Goal: Task Accomplishment & Management: Manage account settings

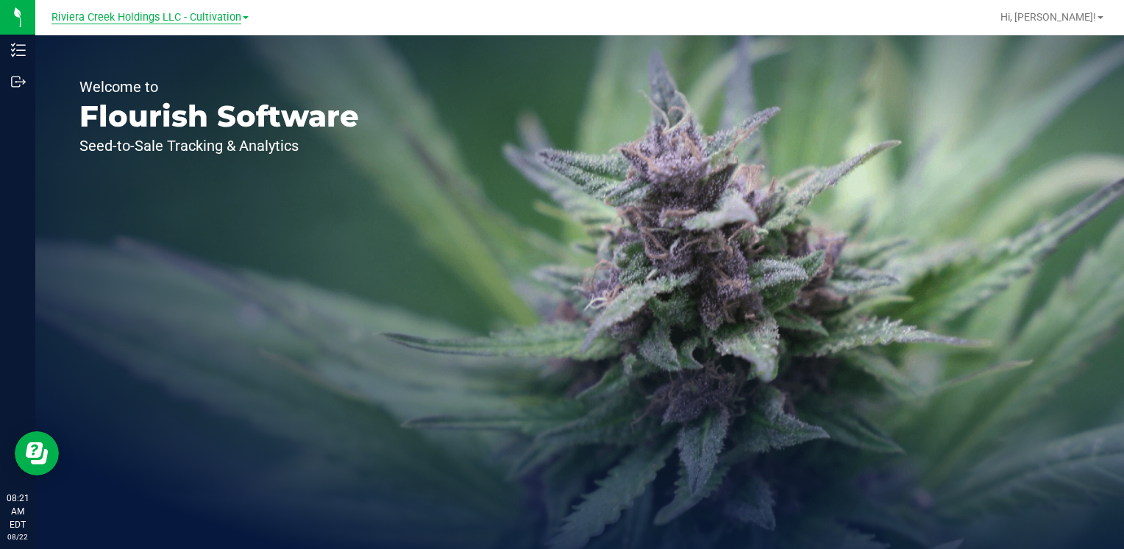
click at [214, 18] on span "Riviera Creek Holdings LLC - Cultivation" at bounding box center [146, 17] width 190 height 13
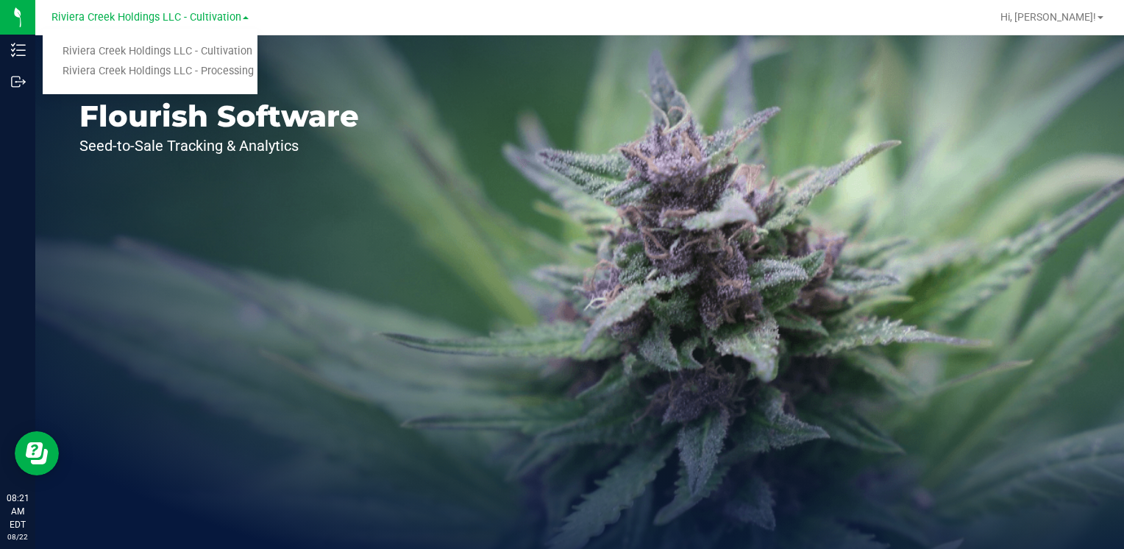
click at [235, 84] on ul "Riviera Creek Holdings LLC - Cultivation Riviera Creek Holdings LLC - Processing" at bounding box center [150, 61] width 215 height 65
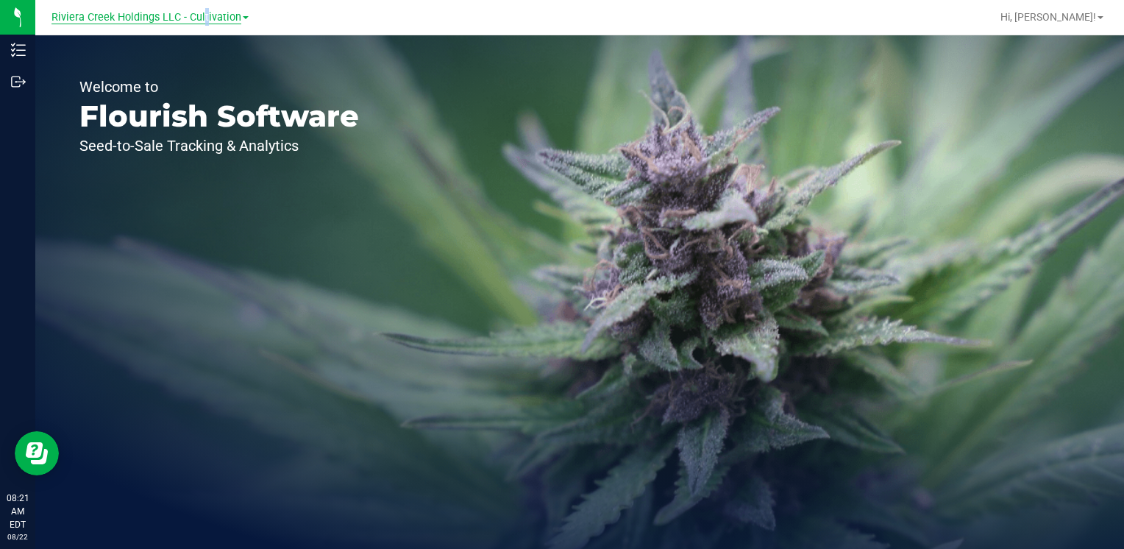
click at [202, 21] on div "Riviera Creek Holdings LLC - Cultivation Riviera Creek Holdings LLC - Cultivati…" at bounding box center [149, 17] width 197 height 18
drag, startPoint x: 202, startPoint y: 21, endPoint x: 192, endPoint y: 15, distance: 11.9
click at [192, 15] on span "Riviera Creek Holdings LLC - Cultivation" at bounding box center [146, 17] width 190 height 13
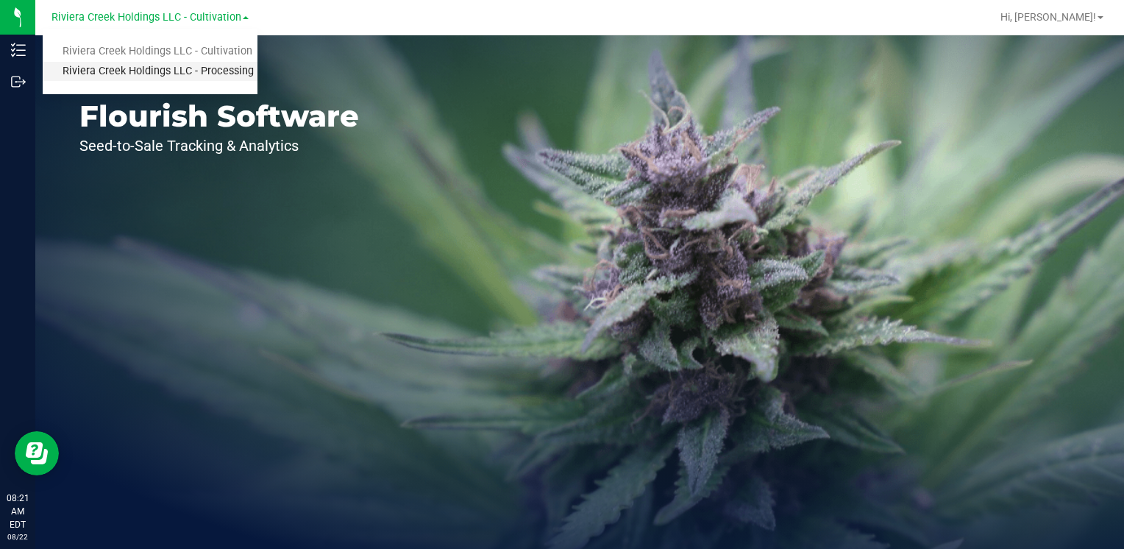
click at [213, 74] on link "Riviera Creek Holdings LLC - Processing" at bounding box center [150, 72] width 215 height 20
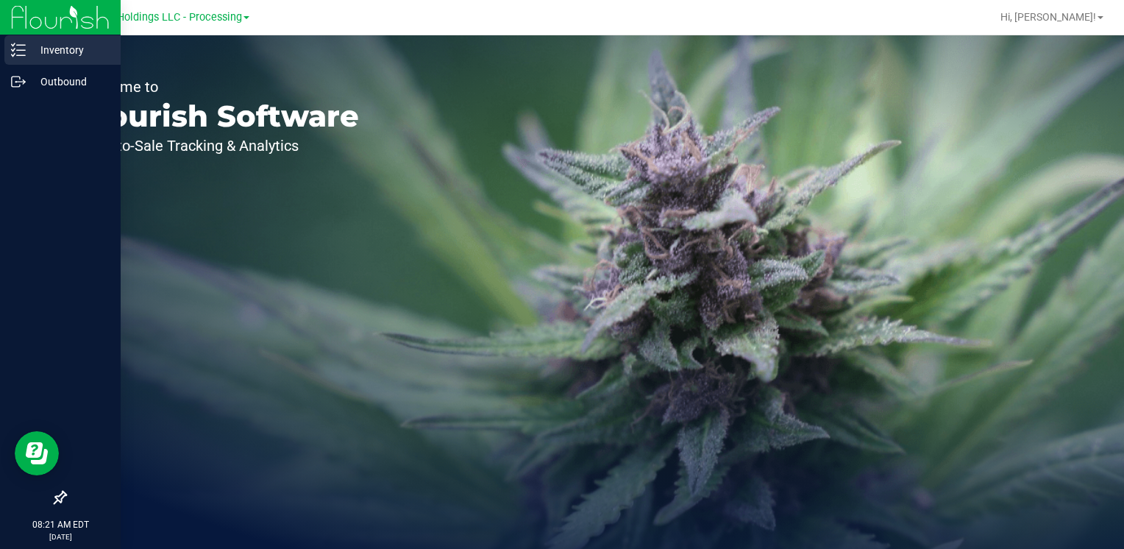
click at [45, 53] on p "Inventory" at bounding box center [70, 50] width 88 height 18
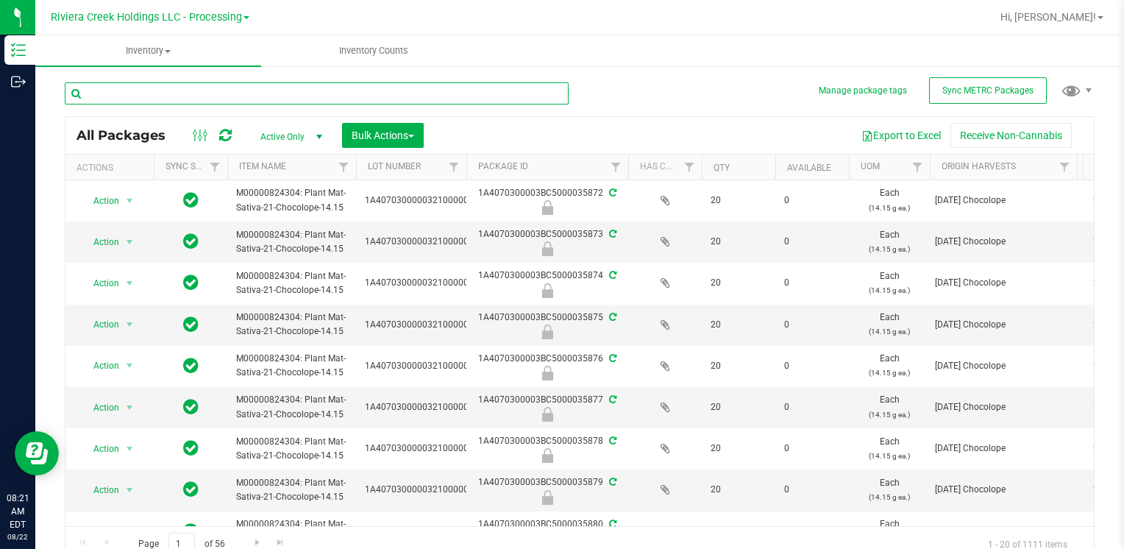
click at [179, 90] on input "text" at bounding box center [317, 93] width 504 height 22
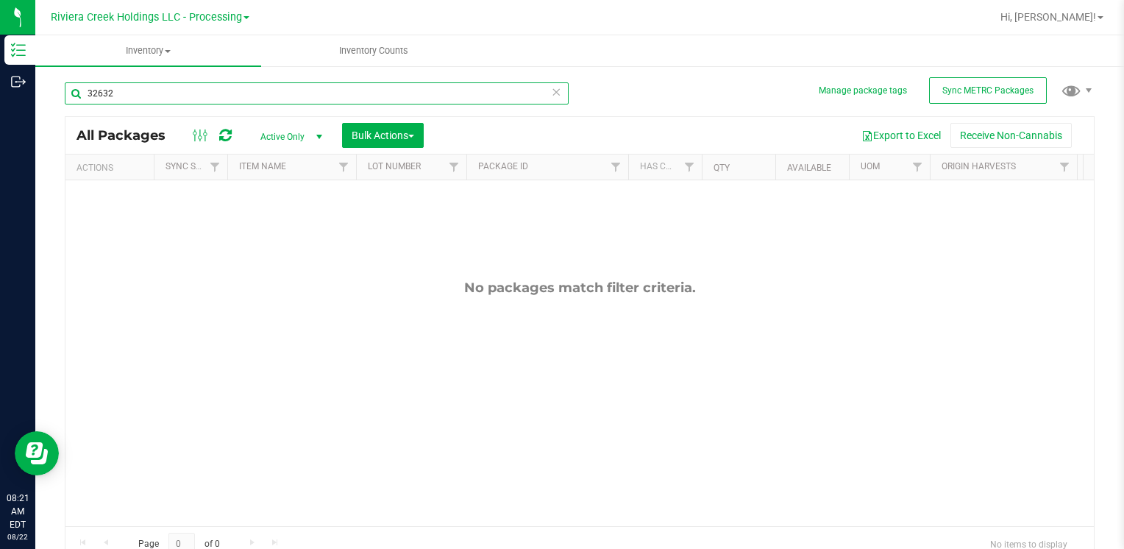
type input "32632"
click at [296, 138] on span "Active Only" at bounding box center [288, 136] width 81 height 21
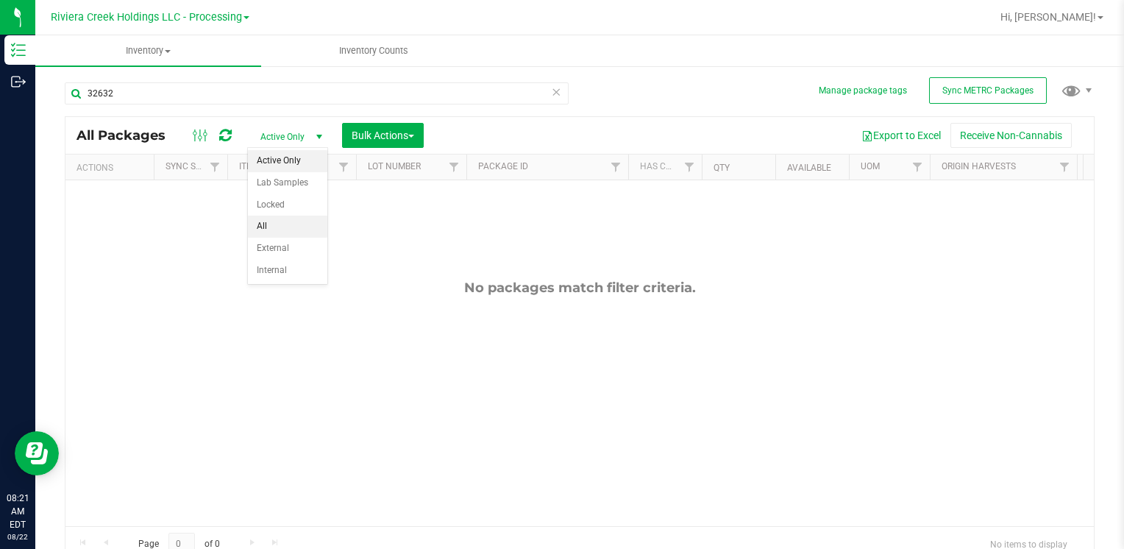
click at [288, 221] on li "All" at bounding box center [287, 226] width 79 height 22
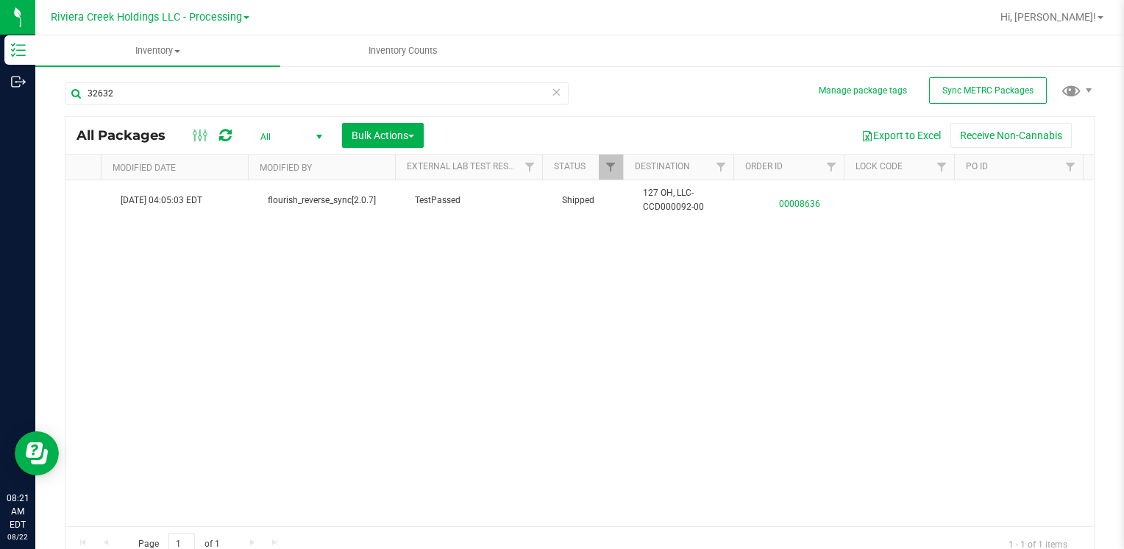
scroll to position [0, 3317]
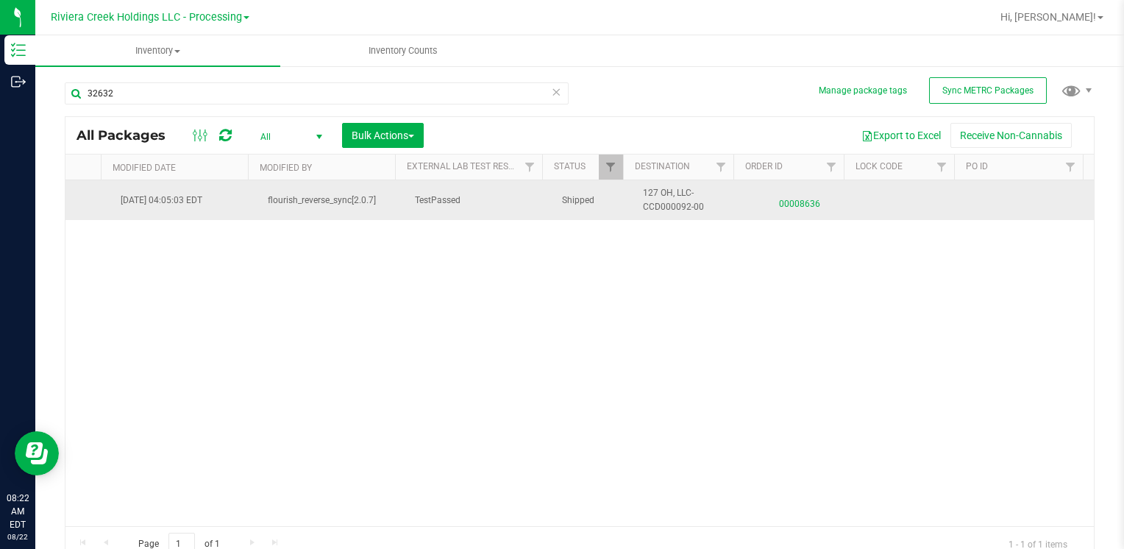
click at [792, 199] on span "00008636" at bounding box center [799, 200] width 93 height 21
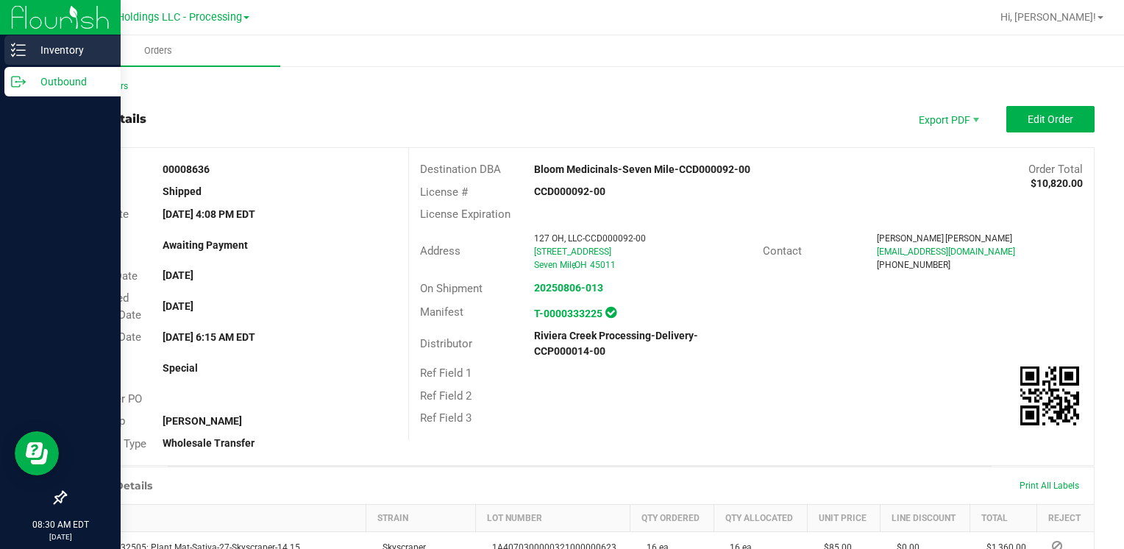
click at [68, 46] on p "Inventory" at bounding box center [70, 50] width 88 height 18
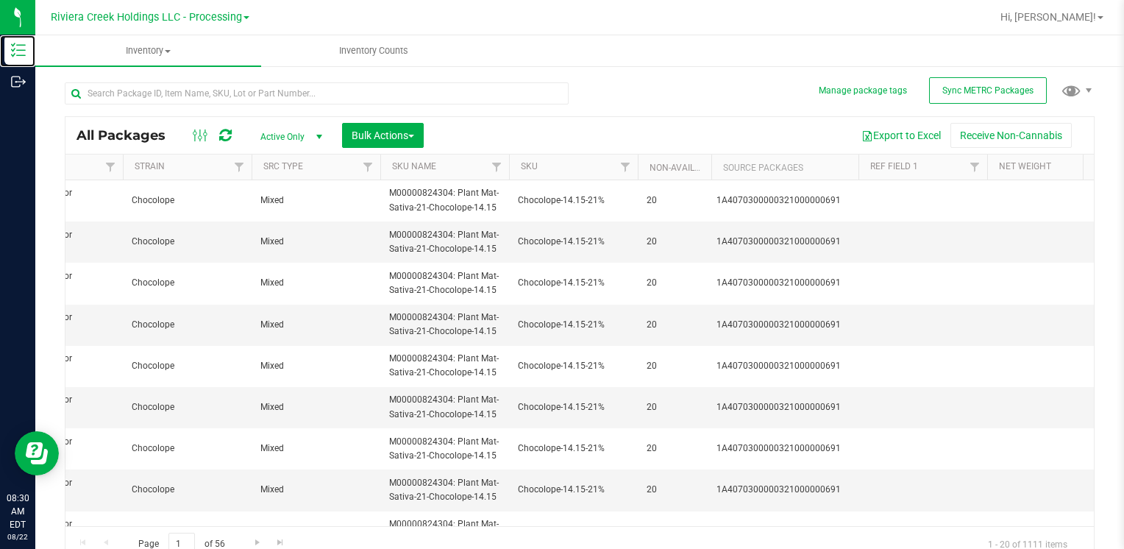
scroll to position [0, 1344]
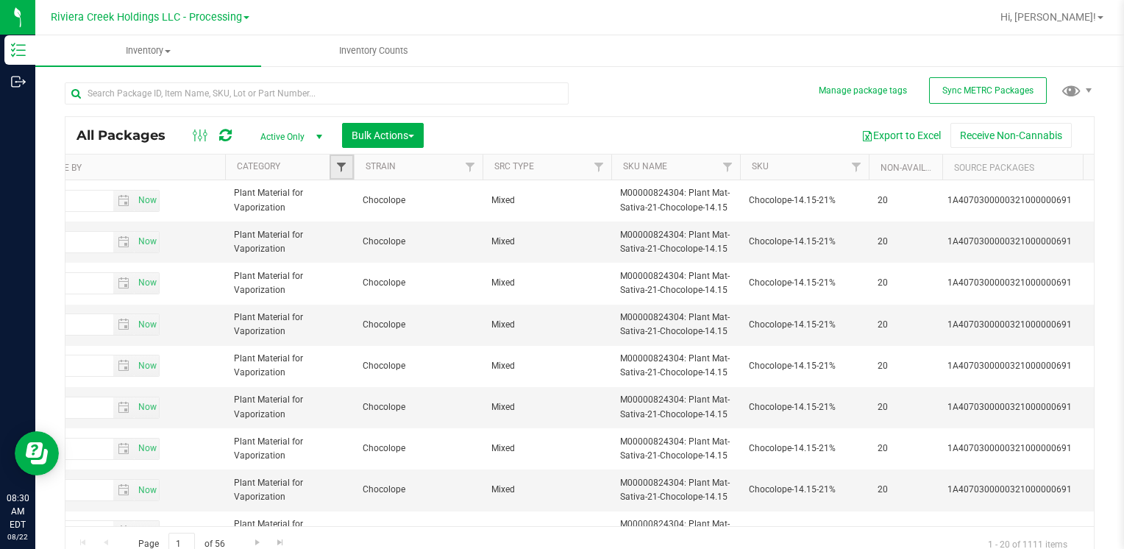
click at [338, 163] on span "Filter" at bounding box center [341, 167] width 12 height 12
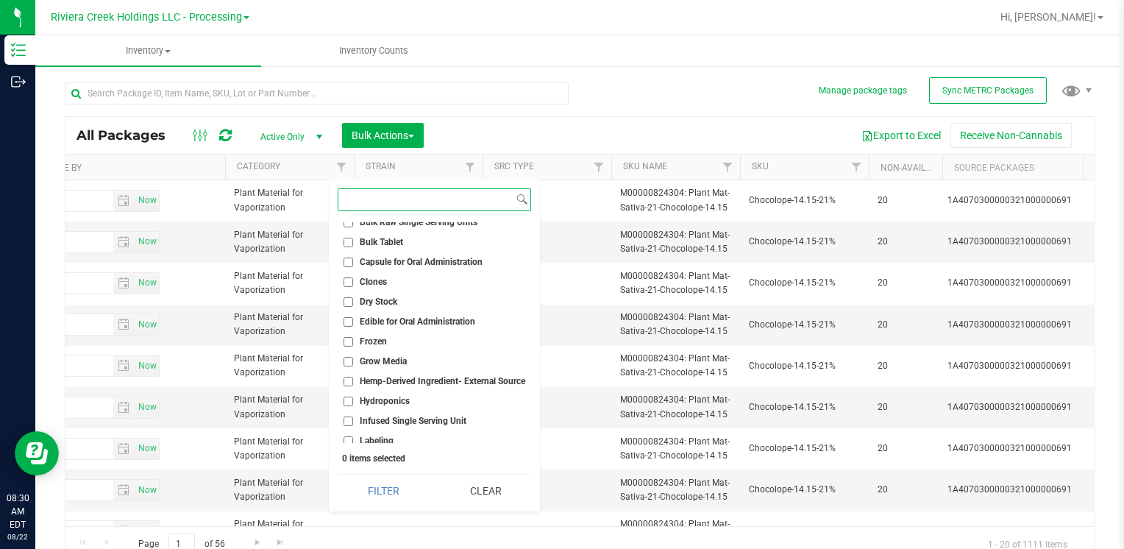
scroll to position [147, 0]
click at [346, 317] on input "Edible for Oral Administration" at bounding box center [348, 321] width 10 height 10
checkbox input "true"
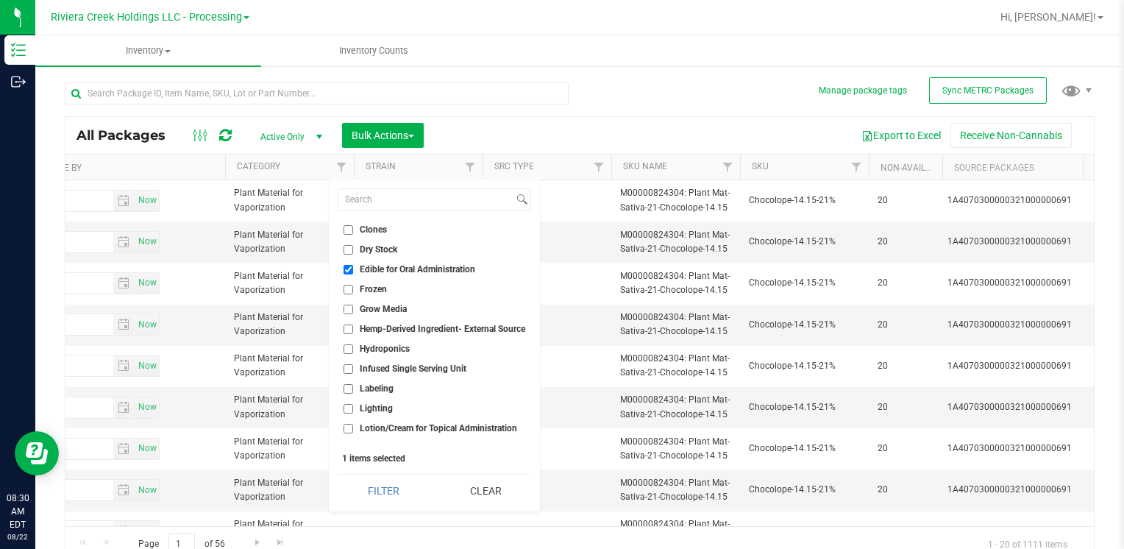
scroll to position [221, 0]
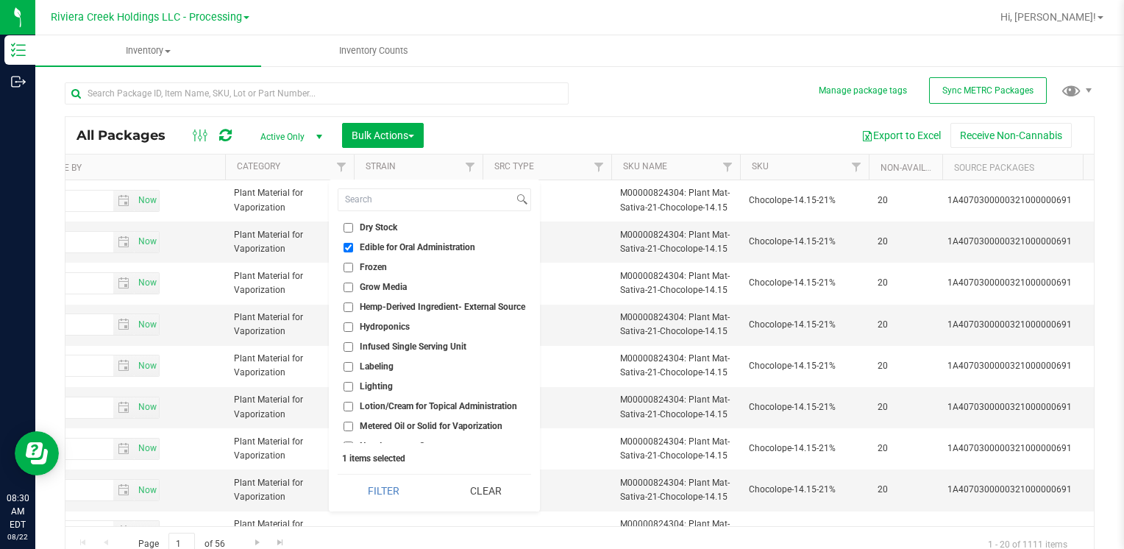
click at [351, 426] on input "Metered Oil or Solid for Vaporization" at bounding box center [348, 426] width 10 height 10
checkbox input "true"
click at [385, 490] on button "Filter" at bounding box center [383, 490] width 91 height 32
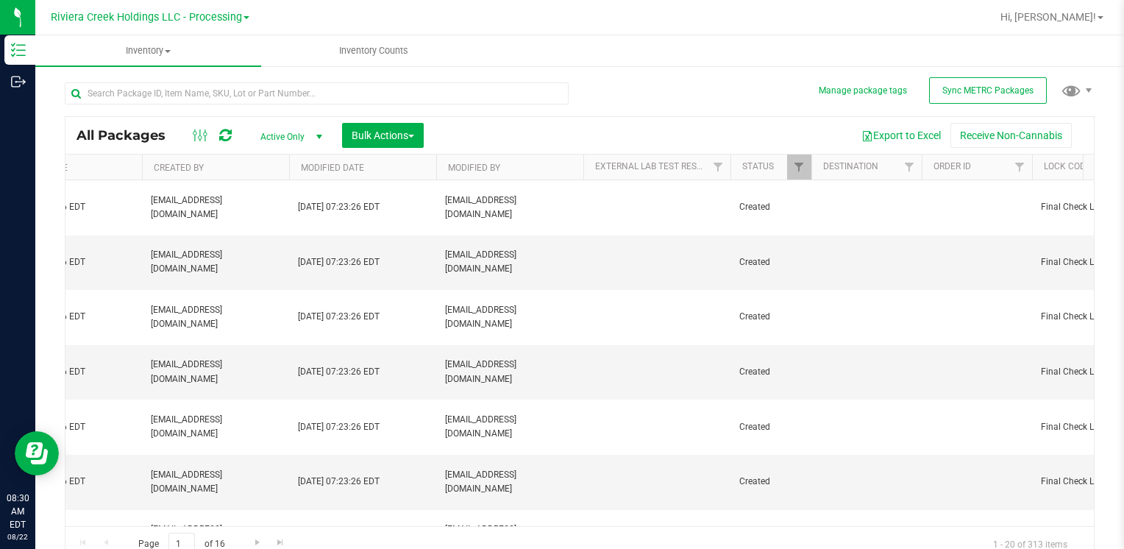
scroll to position [0, 3317]
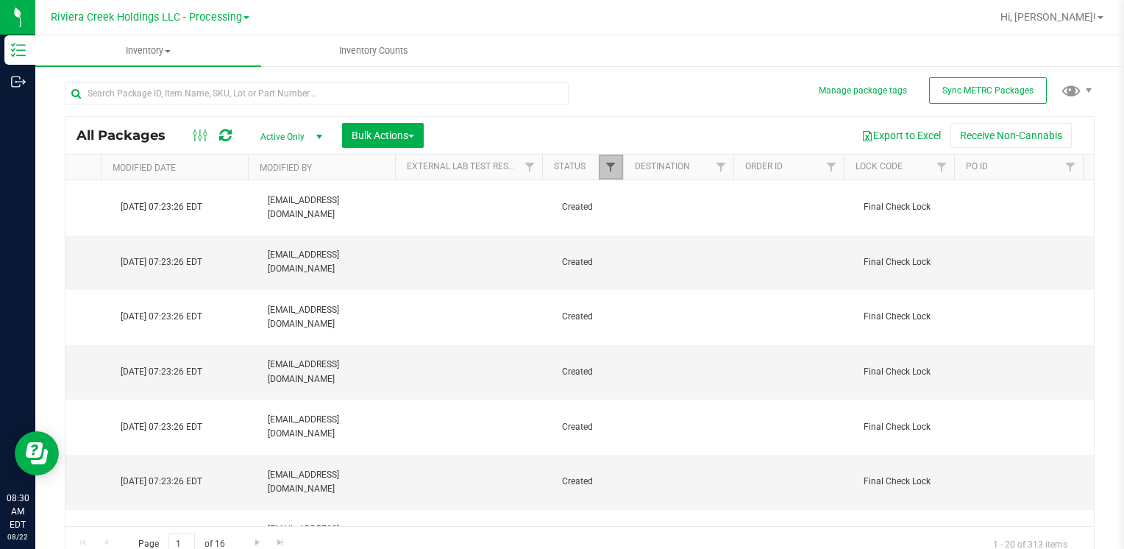
click at [604, 165] on span "Filter" at bounding box center [610, 167] width 12 height 12
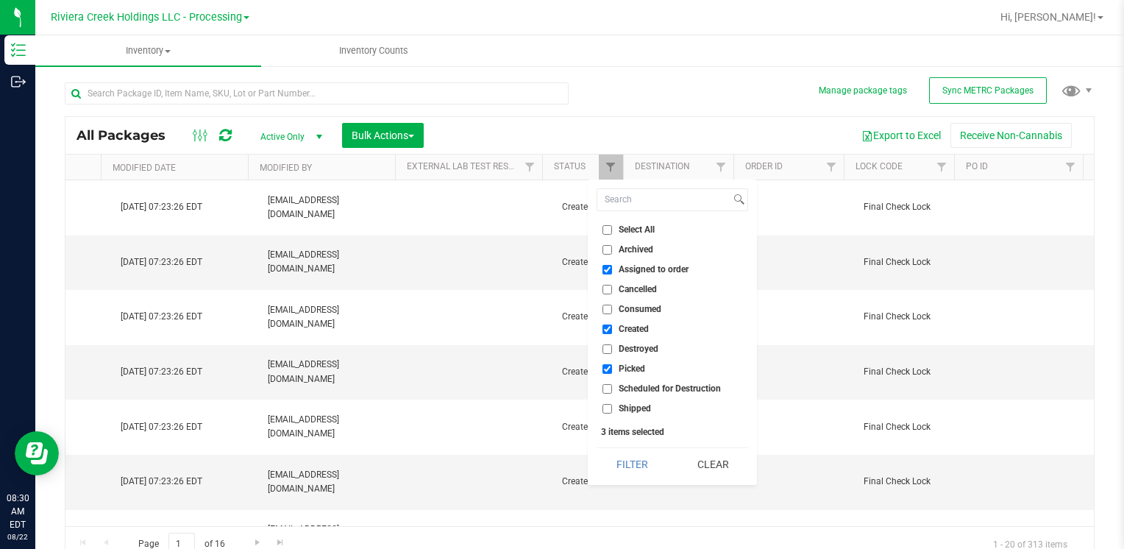
click at [607, 267] on input "Assigned to order" at bounding box center [607, 270] width 10 height 10
checkbox input "false"
click at [635, 463] on button "Filter" at bounding box center [631, 464] width 71 height 32
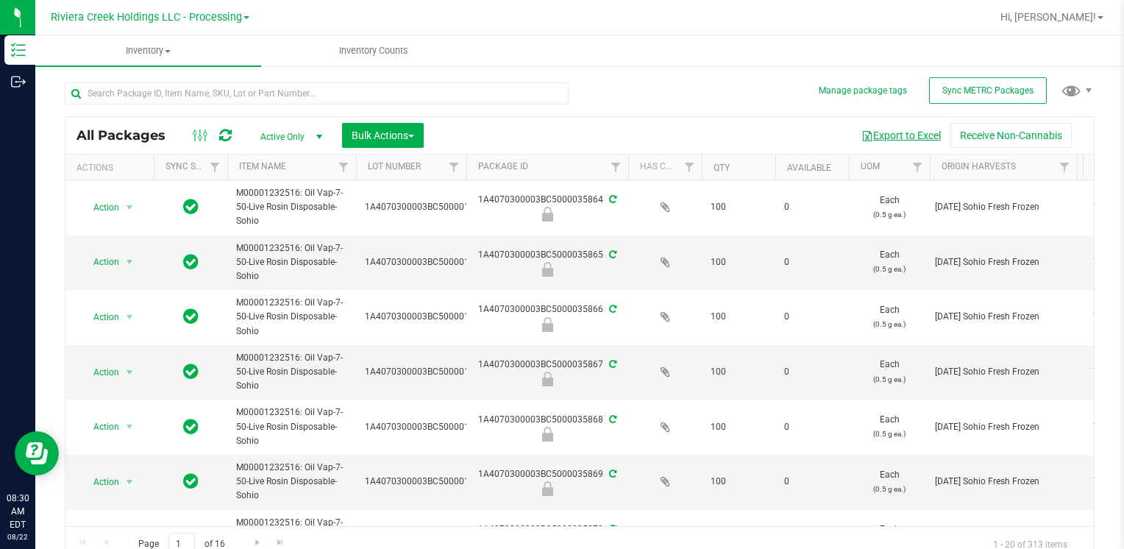
click at [890, 135] on button "Export to Excel" at bounding box center [900, 135] width 99 height 25
click at [357, 60] on uib-tab-heading "Inventory Counts" at bounding box center [374, 50] width 224 height 29
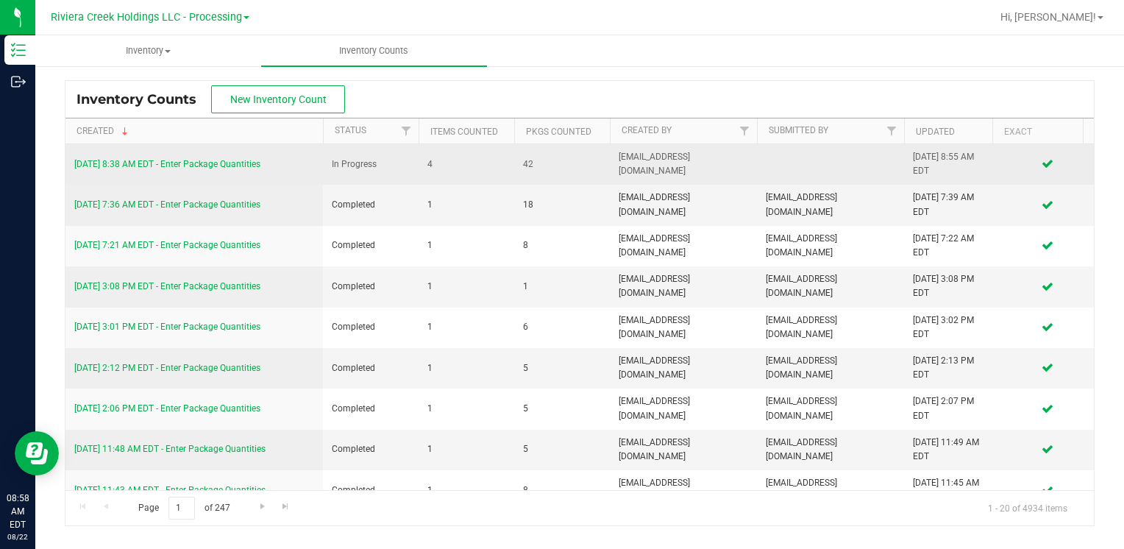
click at [256, 159] on link "[DATE] 8:38 AM EDT - Enter Package Quantities" at bounding box center [167, 164] width 186 height 10
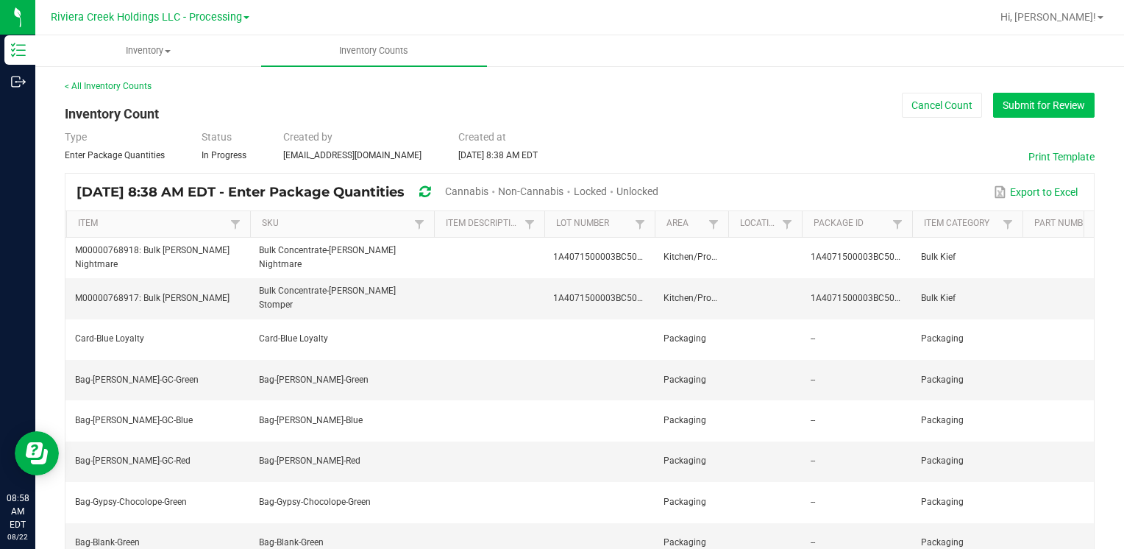
click at [1009, 104] on button "Submit for Review" at bounding box center [1043, 105] width 101 height 25
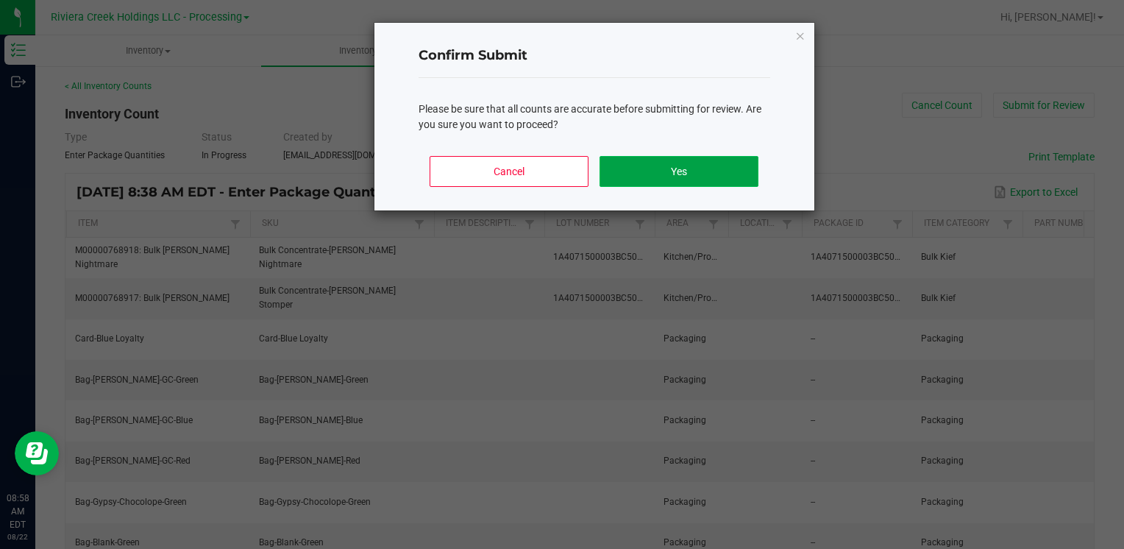
click at [715, 164] on button "Yes" at bounding box center [678, 171] width 158 height 31
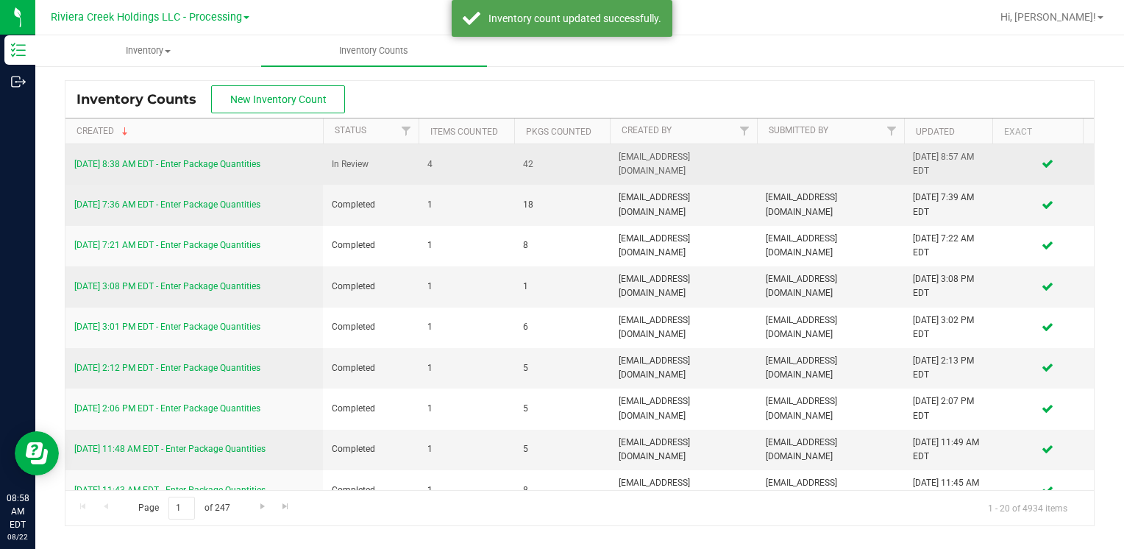
click at [233, 157] on div "[DATE] 8:38 AM EDT - Enter Package Quantities" at bounding box center [194, 164] width 240 height 14
click at [237, 162] on link "[DATE] 8:38 AM EDT - Enter Package Quantities" at bounding box center [167, 164] width 186 height 10
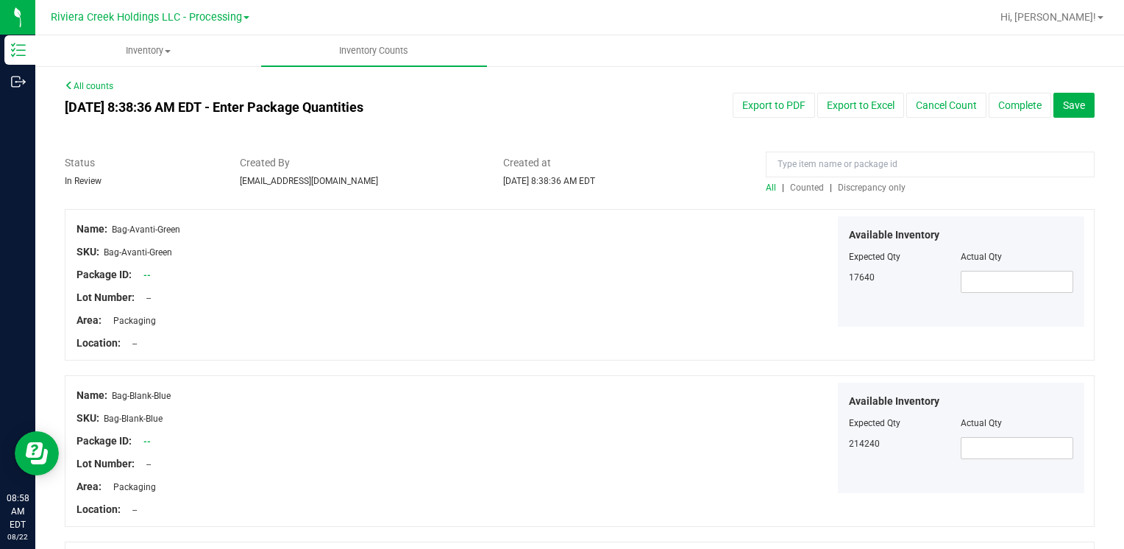
click at [809, 183] on span "Counted" at bounding box center [807, 187] width 34 height 10
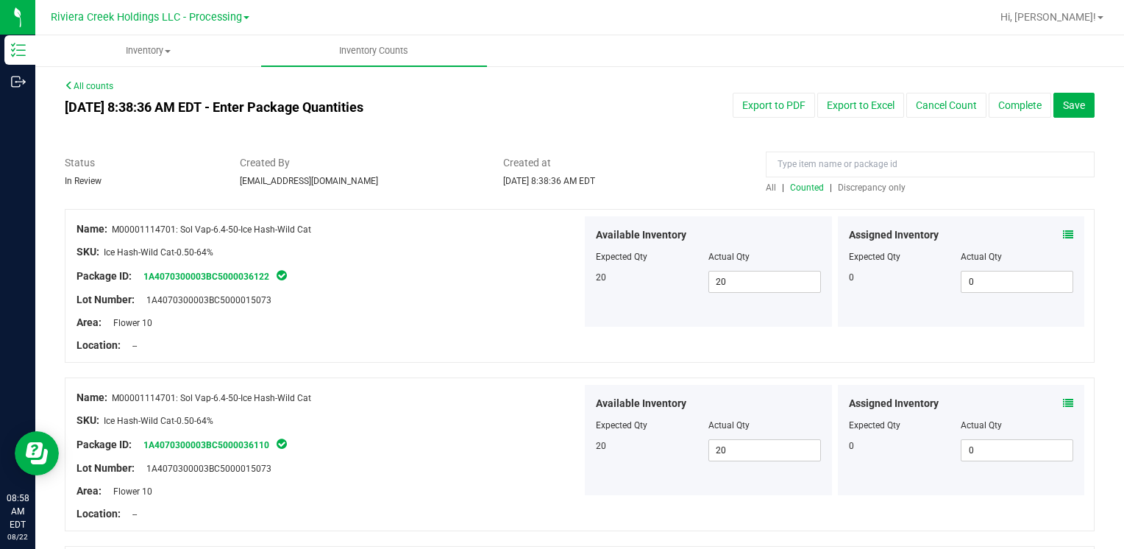
click at [868, 183] on span "Discrepancy only" at bounding box center [872, 187] width 68 height 10
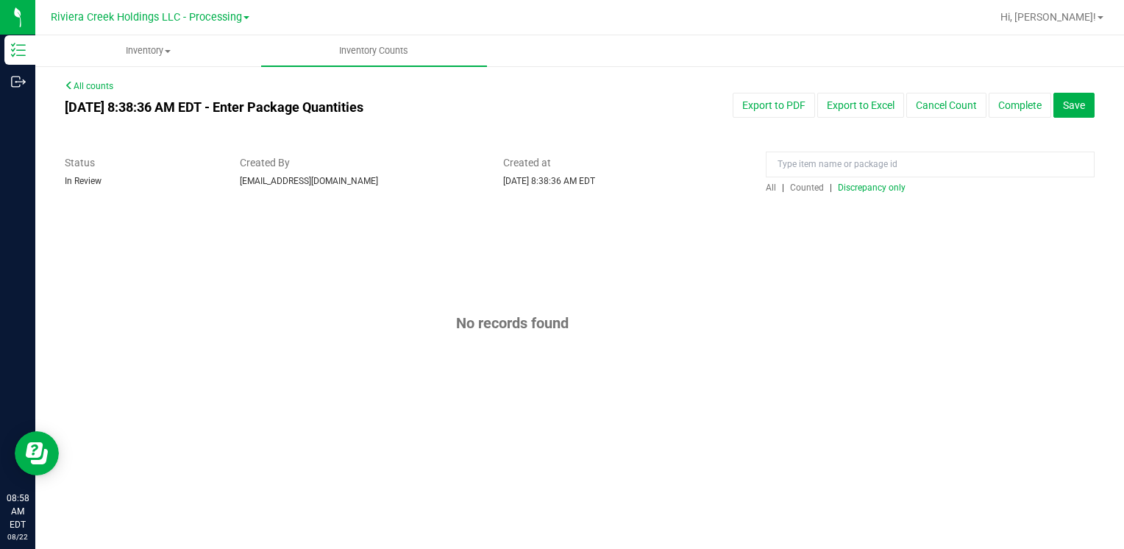
click at [805, 189] on span "Counted" at bounding box center [807, 187] width 34 height 10
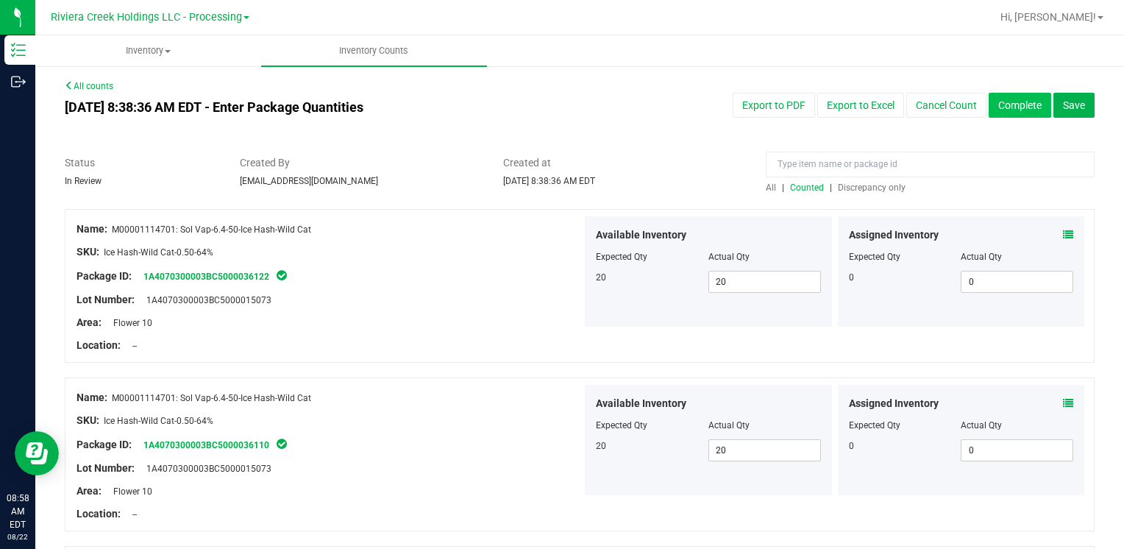
click at [1000, 102] on button "Complete" at bounding box center [1019, 105] width 63 height 25
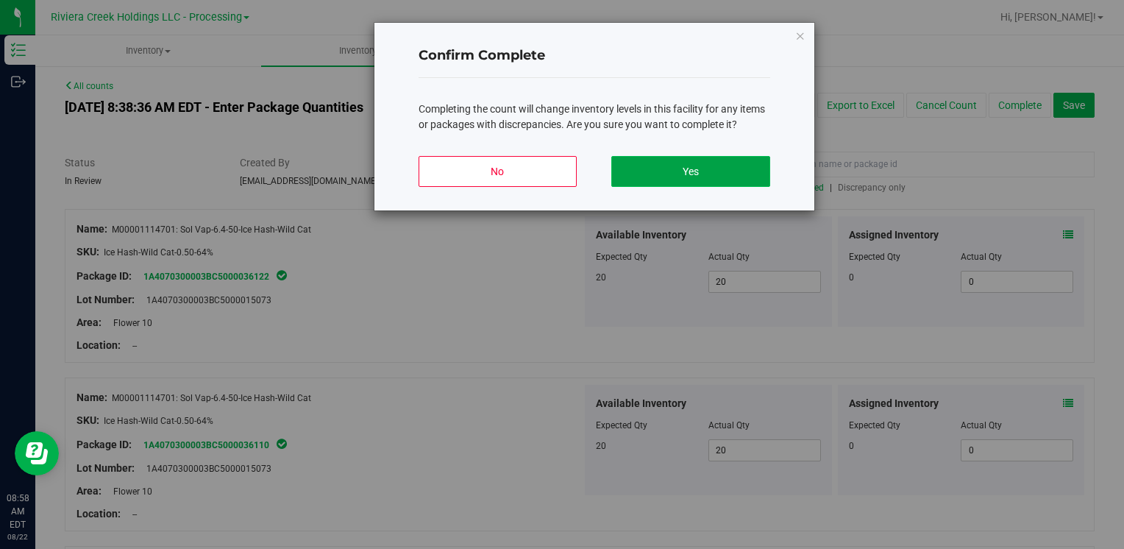
click at [691, 165] on button "Yes" at bounding box center [690, 171] width 158 height 31
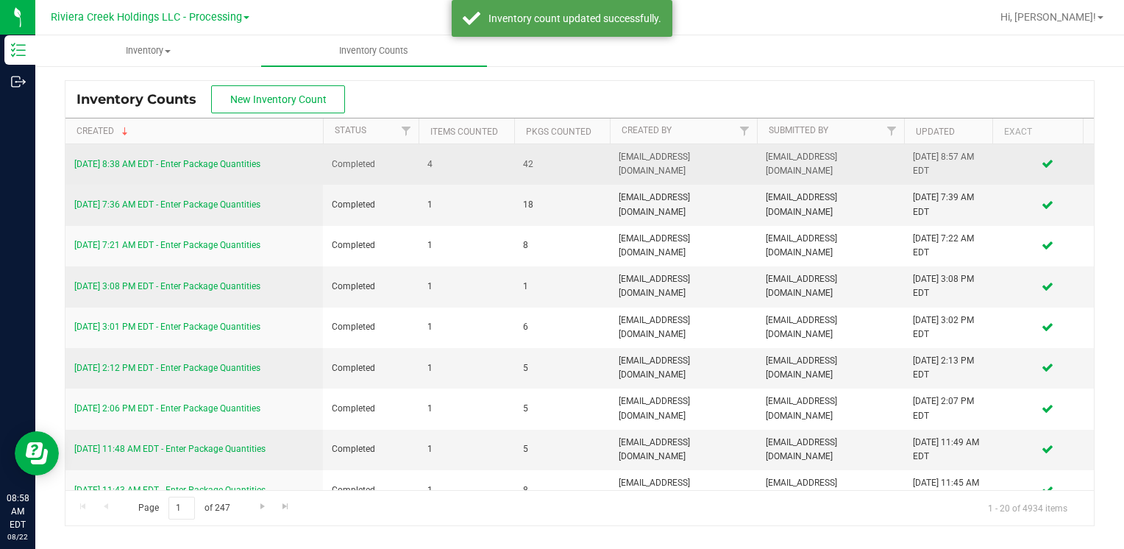
click at [229, 161] on link "[DATE] 8:38 AM EDT - Enter Package Quantities" at bounding box center [167, 164] width 186 height 10
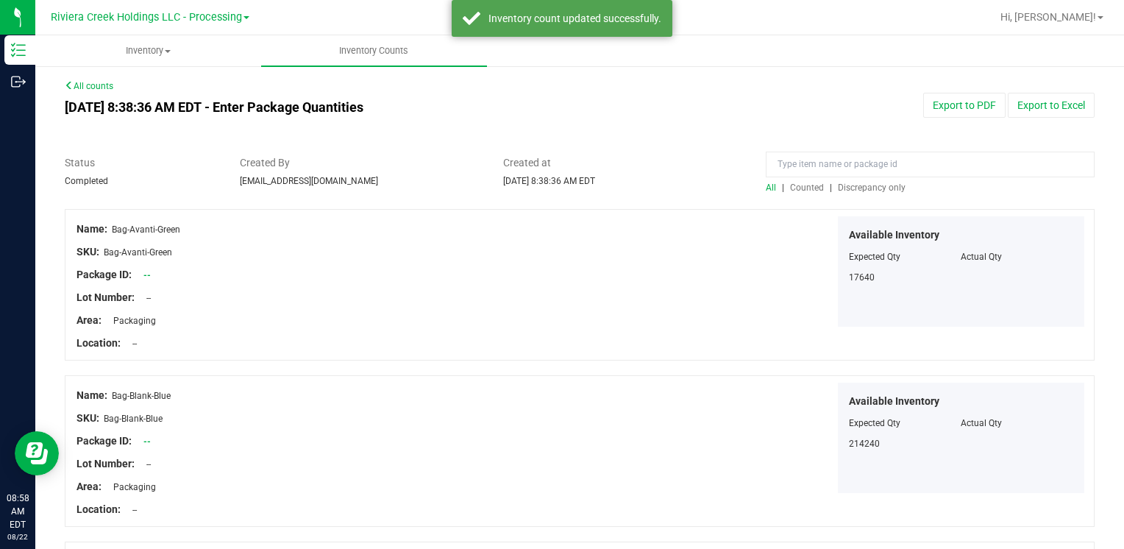
click at [801, 186] on span "Counted" at bounding box center [807, 187] width 34 height 10
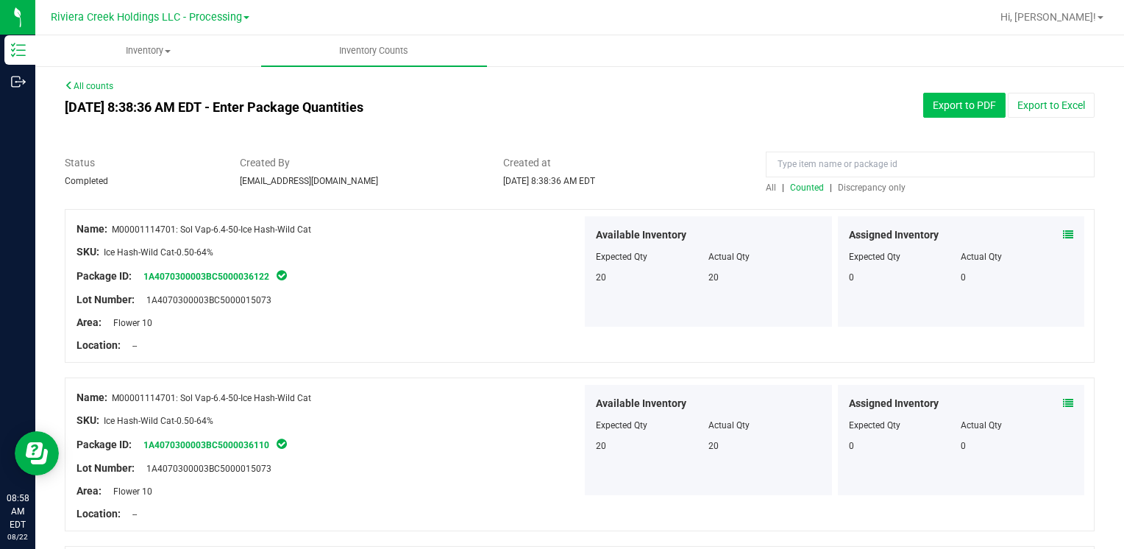
click at [971, 108] on button "Export to PDF" at bounding box center [964, 105] width 82 height 25
